Goal: Task Accomplishment & Management: Manage account settings

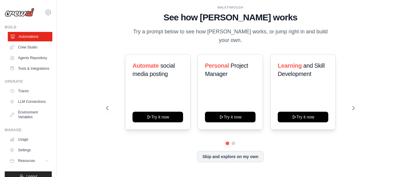
click at [30, 36] on link "Automations" at bounding box center [30, 36] width 45 height 9
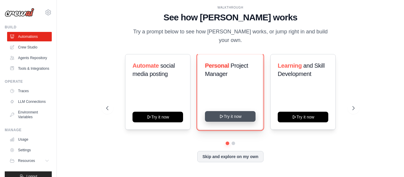
click at [224, 114] on button "Try it now" at bounding box center [230, 116] width 51 height 11
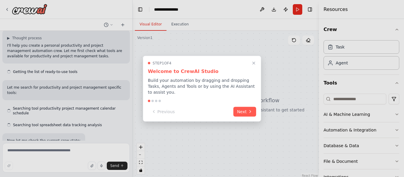
scroll to position [49, 0]
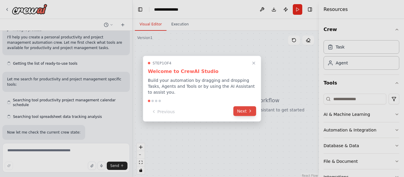
click at [247, 108] on button "Next" at bounding box center [244, 111] width 23 height 10
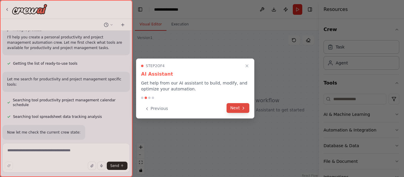
click at [247, 108] on button "Next" at bounding box center [237, 108] width 23 height 10
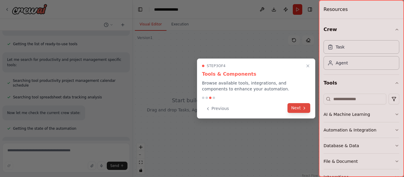
scroll to position [74, 0]
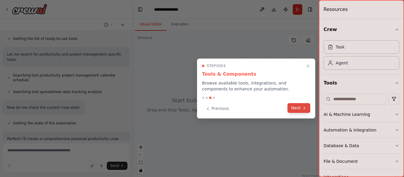
click at [303, 110] on icon at bounding box center [304, 108] width 5 height 5
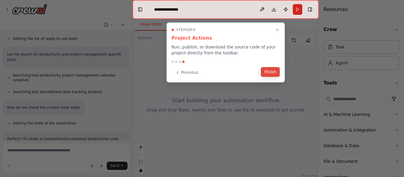
click at [274, 71] on button "Finish" at bounding box center [270, 72] width 19 height 10
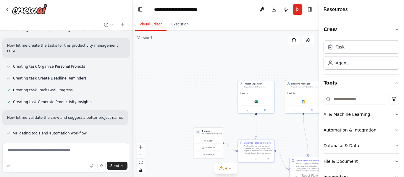
scroll to position [302, 0]
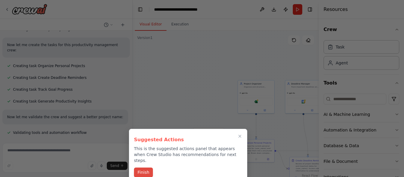
click at [150, 170] on button "Finish" at bounding box center [143, 173] width 19 height 10
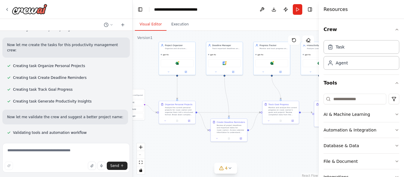
drag, startPoint x: 276, startPoint y: 67, endPoint x: 192, endPoint y: 26, distance: 94.1
click at [192, 26] on div "Visual Editor Execution Version 1 Show Tools Hide Agents .deletable-edge-delete…" at bounding box center [225, 98] width 186 height 158
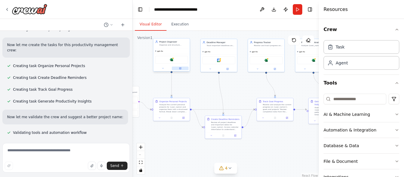
click at [180, 69] on icon at bounding box center [180, 68] width 2 height 2
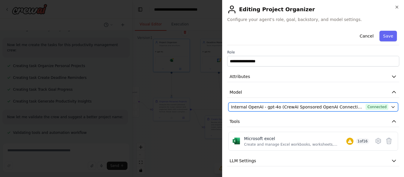
click at [263, 108] on span "Internal OpenAI - gpt-4o (CrewAI Sponsored OpenAI Connection)" at bounding box center [297, 107] width 132 height 6
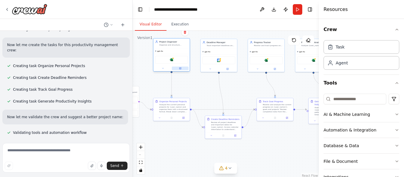
click at [181, 68] on icon at bounding box center [180, 68] width 2 height 2
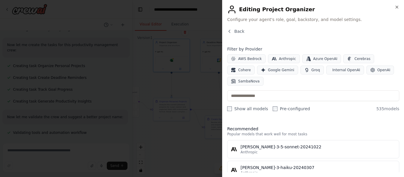
scroll to position [7, 0]
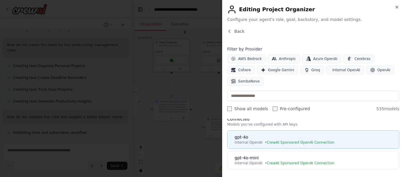
click at [244, 135] on button "gpt-4o Internal OpenAI • CrewAI Sponsored OpenAI Connection" at bounding box center [313, 139] width 172 height 18
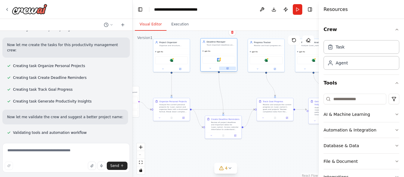
click at [230, 68] on button at bounding box center [227, 68] width 17 height 4
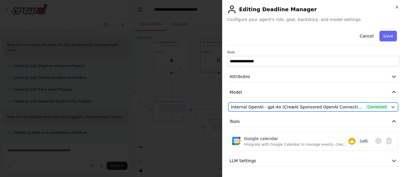
click at [253, 108] on span "Internal OpenAI - gpt-4o (CrewAI Sponsored OpenAI Connection)" at bounding box center [297, 107] width 132 height 6
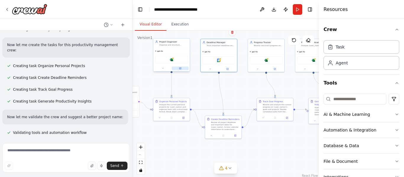
click at [181, 68] on icon at bounding box center [180, 67] width 1 height 1
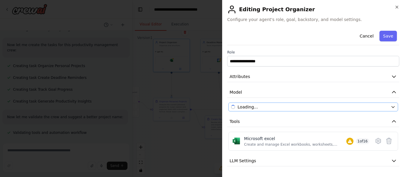
scroll to position [30, 0]
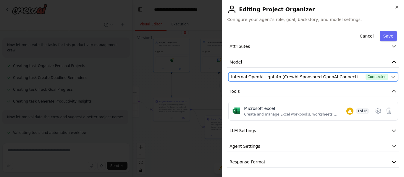
click at [384, 78] on button "Internal OpenAI - gpt-4o (CrewAI Sponsored OpenAI Connection) Connected" at bounding box center [313, 76] width 170 height 9
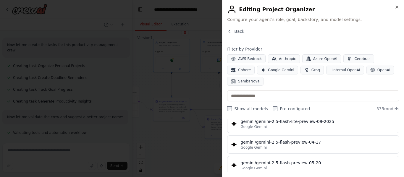
scroll to position [7082, 0]
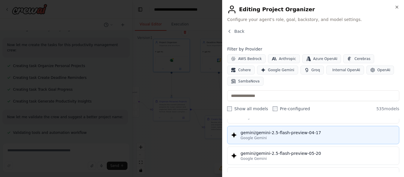
click at [286, 136] on div "Google Gemini" at bounding box center [317, 138] width 155 height 5
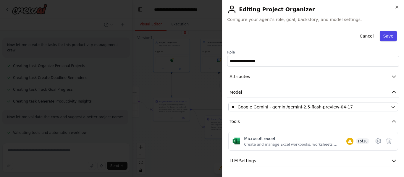
click at [382, 36] on button "Save" at bounding box center [387, 36] width 17 height 11
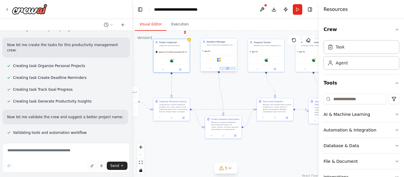
click at [226, 68] on icon at bounding box center [227, 68] width 2 height 2
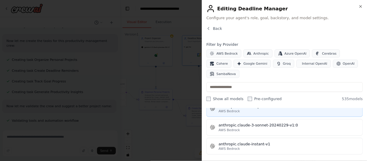
scroll to position [624, 0]
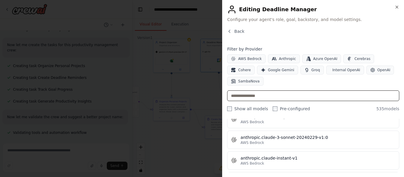
click at [250, 90] on input "text" at bounding box center [313, 95] width 172 height 11
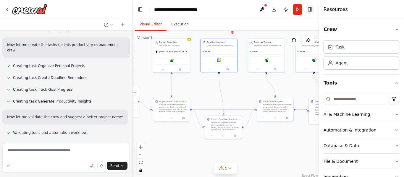
click at [309, 8] on button "Toggle Right Sidebar" at bounding box center [310, 9] width 8 height 8
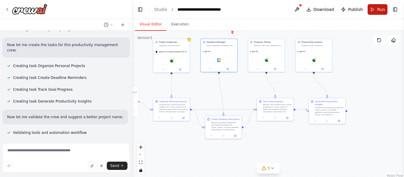
click at [369, 9] on button "Run" at bounding box center [377, 9] width 20 height 11
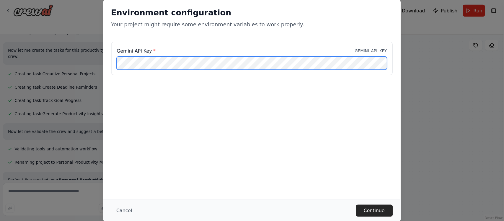
scroll to position [302, 0]
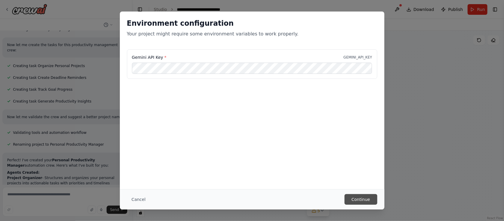
click at [366, 177] on button "Continue" at bounding box center [361, 199] width 33 height 11
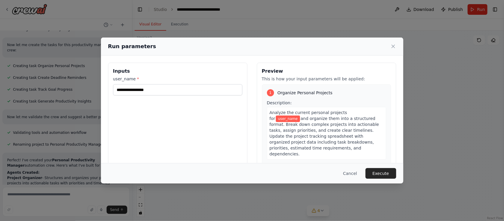
click at [180, 125] on div "Inputs user_name *" at bounding box center [177, 133] width 139 height 140
click at [145, 94] on input "user_name *" at bounding box center [177, 89] width 129 height 11
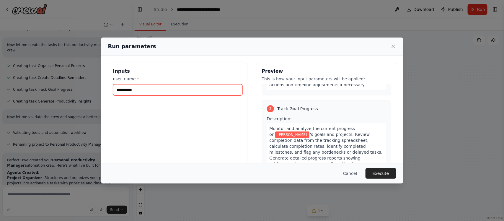
scroll to position [364, 0]
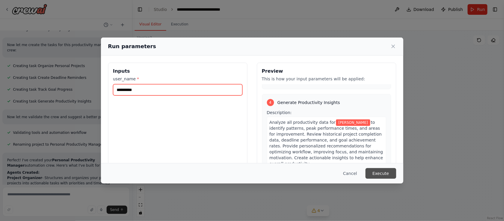
type input "**********"
click at [383, 172] on button "Execute" at bounding box center [381, 173] width 31 height 11
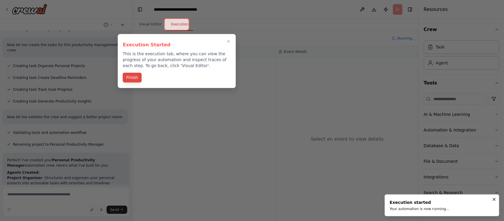
click at [136, 80] on button "Finish" at bounding box center [132, 78] width 19 height 10
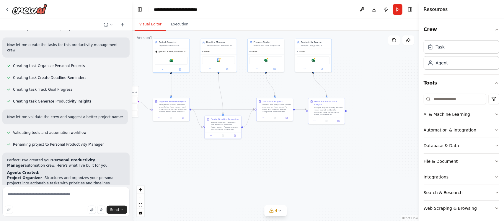
click at [151, 27] on button "Visual Editor" at bounding box center [151, 24] width 32 height 12
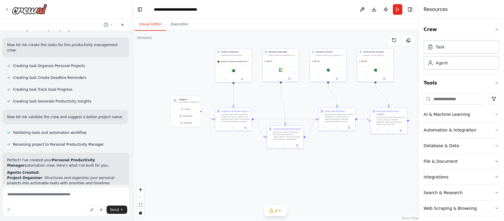
drag, startPoint x: 207, startPoint y: 95, endPoint x: 278, endPoint y: 107, distance: 72.0
click at [278, 107] on div ".deletable-edge-delete-btn { width: 20px; height: 20px; border: 0px solid #ffff…" at bounding box center [275, 126] width 287 height 190
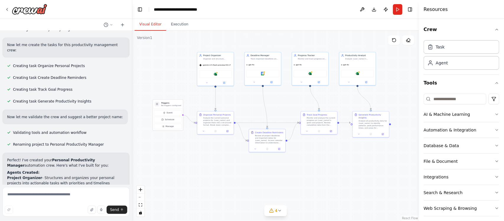
drag, startPoint x: 278, startPoint y: 107, endPoint x: 232, endPoint y: 108, distance: 45.8
click at [232, 108] on div ".deletable-edge-delete-btn { width: 20px; height: 20px; border: 0px solid #ffff…" at bounding box center [275, 126] width 287 height 190
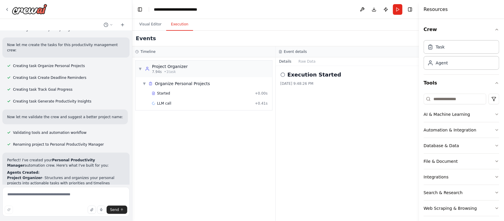
click at [177, 26] on button "Execution" at bounding box center [179, 24] width 27 height 12
click at [266, 105] on span "+ 0.41s" at bounding box center [261, 103] width 13 height 5
click at [296, 99] on div "Running Started 9:48:34 PM" at bounding box center [348, 95] width 134 height 9
drag, startPoint x: 87, startPoint y: 113, endPoint x: 126, endPoint y: -45, distance: 162.1
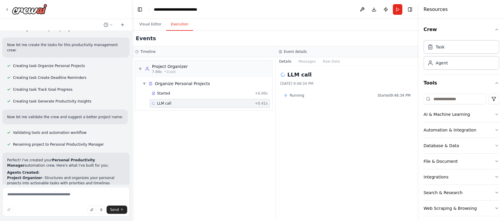
click at [126, 0] on html "Create a crew that helps organize your personal projects, sets reminders for im…" at bounding box center [252, 110] width 504 height 221
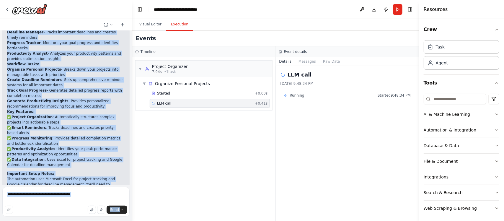
scroll to position [543, 0]
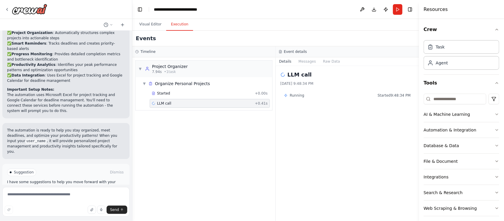
click at [204, 177] on div "▼ Project Organizer 7.94s • 1 task ▼ Organize Personal Projects Started + 0.00s…" at bounding box center [203, 139] width 143 height 164
click at [115, 169] on button "Dismiss" at bounding box center [117, 172] width 16 height 6
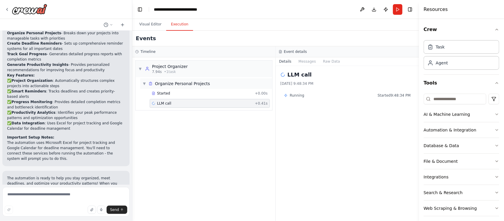
click at [146, 84] on span "▼" at bounding box center [145, 83] width 4 height 5
click at [146, 84] on span "▶" at bounding box center [145, 83] width 4 height 5
click at [141, 72] on div "▼ Project Organizer 7.94s • 1 task" at bounding box center [163, 69] width 49 height 11
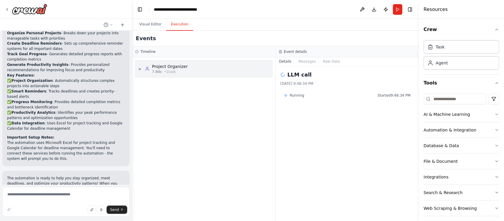
click at [141, 72] on div "▶ Project Organizer 7.94s • 1 task" at bounding box center [163, 69] width 49 height 11
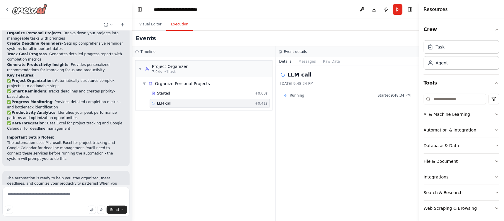
click at [8, 7] on icon at bounding box center [7, 9] width 5 height 5
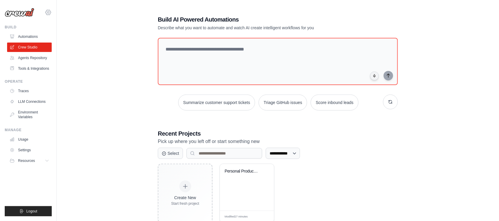
click at [46, 10] on icon at bounding box center [48, 12] width 7 height 7
click at [71, 37] on span "Settings" at bounding box center [74, 37] width 47 height 6
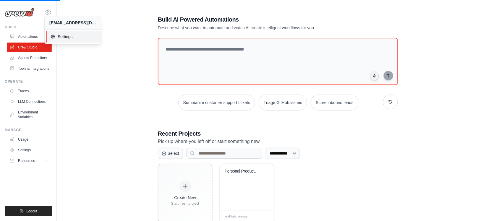
click at [56, 33] on link "Settings" at bounding box center [74, 37] width 56 height 12
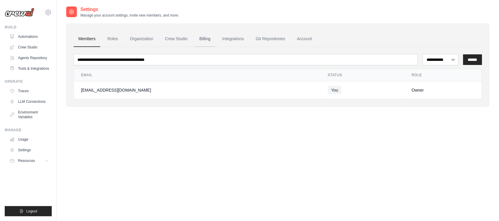
click at [202, 38] on link "Billing" at bounding box center [205, 39] width 20 height 16
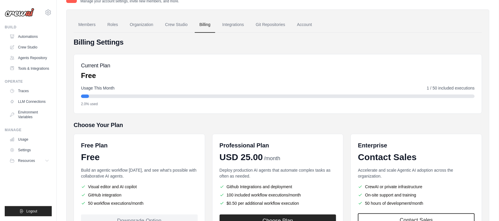
scroll to position [65, 0]
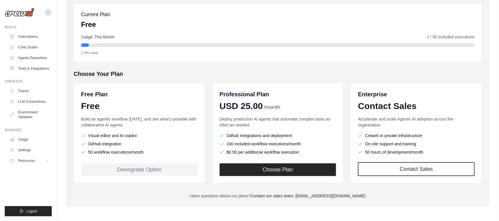
click at [160, 168] on div "Downgrade Option" at bounding box center [139, 169] width 117 height 13
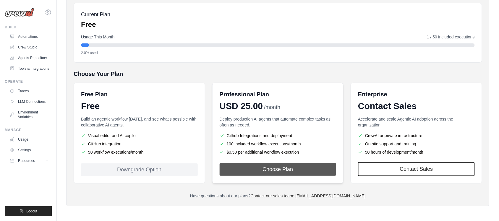
click at [255, 171] on button "Choose Plan" at bounding box center [278, 169] width 117 height 13
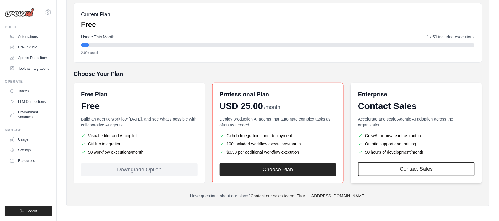
click at [433, 107] on div "Contact Sales" at bounding box center [416, 106] width 117 height 11
click at [15, 135] on link "Usage" at bounding box center [30, 139] width 45 height 9
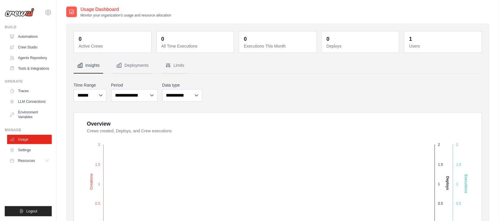
scroll to position [115, 0]
